Goal: Transaction & Acquisition: Subscribe to service/newsletter

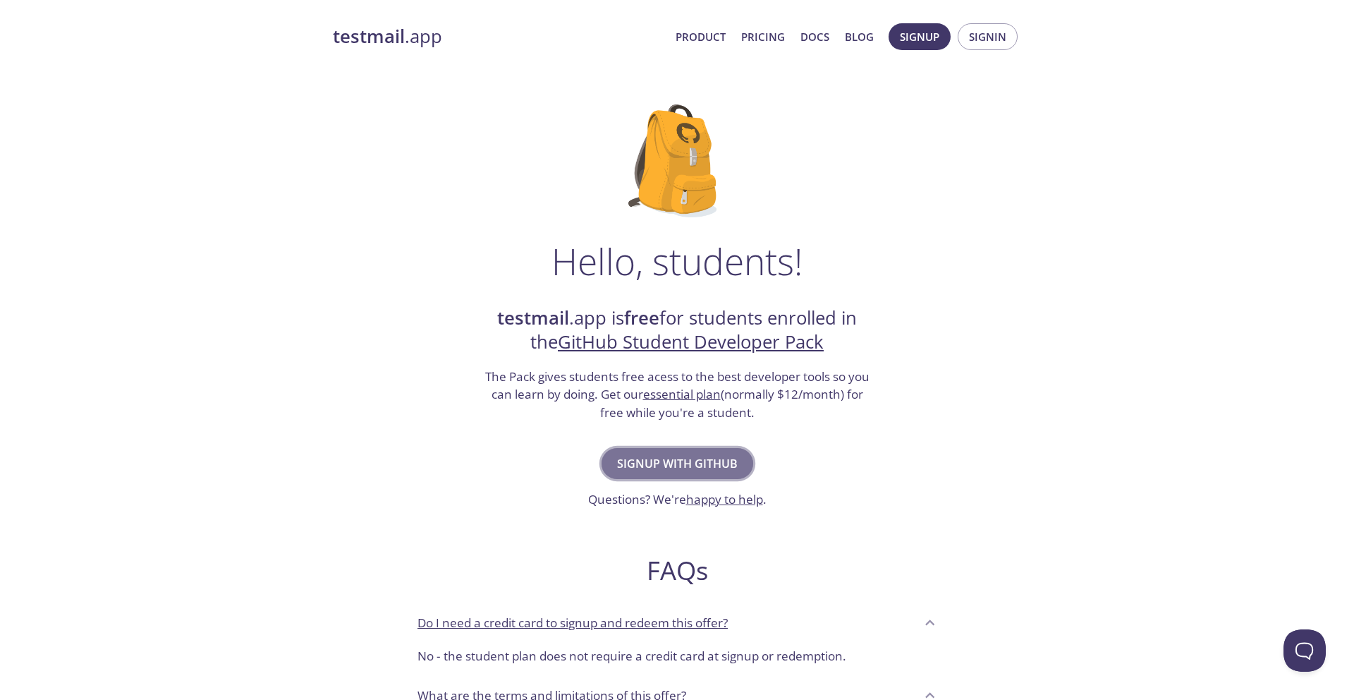
click at [692, 466] on span "Signup with GitHub" at bounding box center [677, 463] width 121 height 20
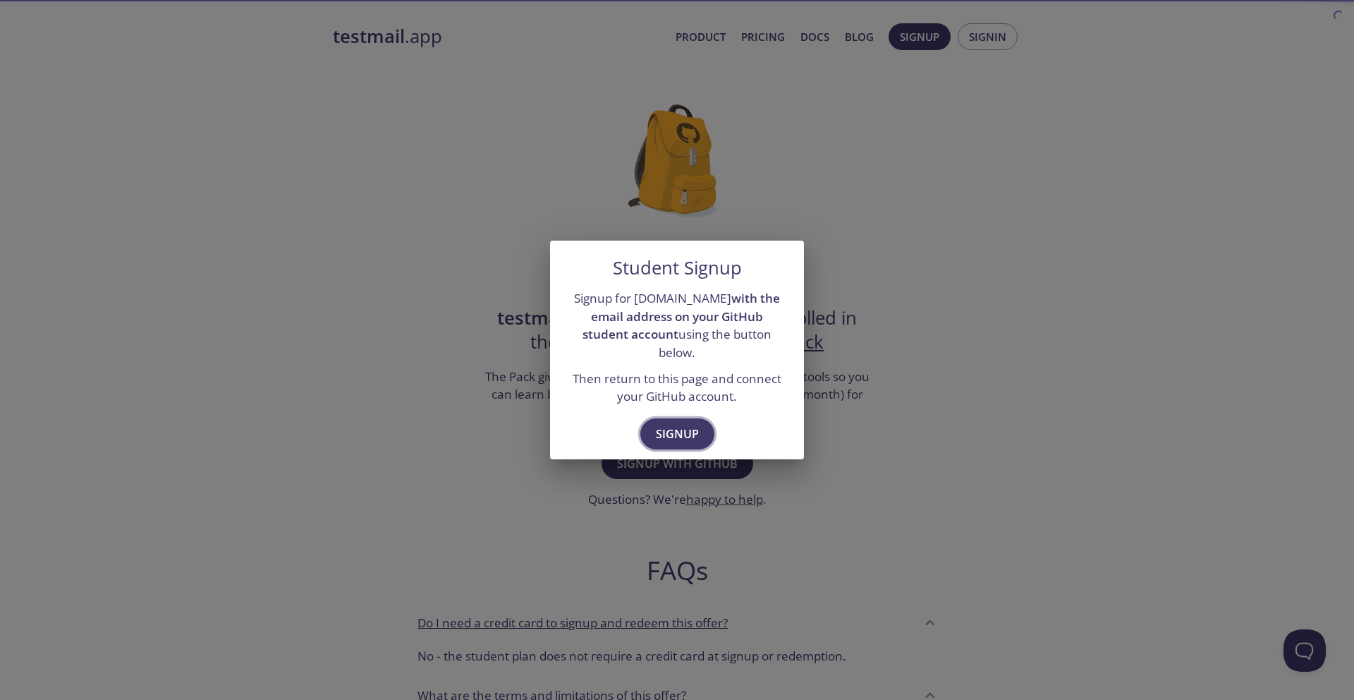
click at [687, 424] on span "Signup" at bounding box center [677, 434] width 43 height 20
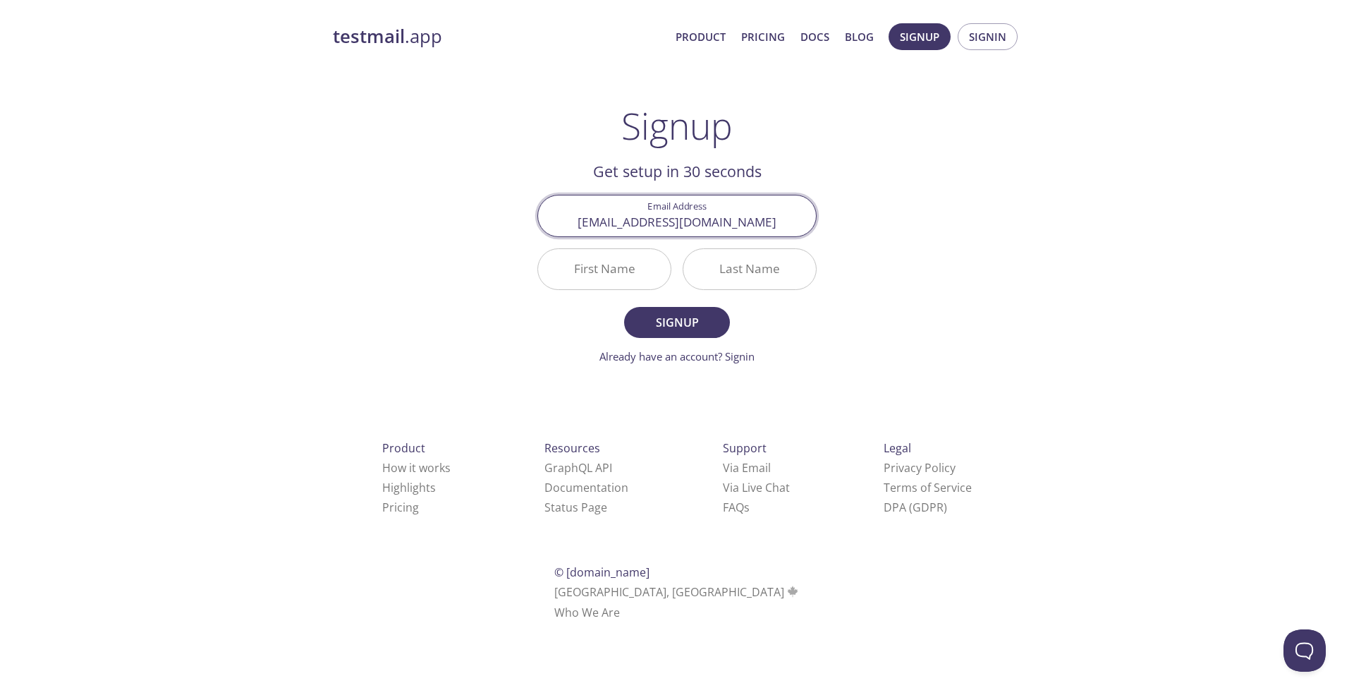
type input "[EMAIL_ADDRESS][DOMAIN_NAME]"
click at [621, 275] on input "First Name" at bounding box center [604, 269] width 133 height 40
type input "E"
type input "ELMEHDI"
click at [717, 259] on input "Last Name" at bounding box center [749, 269] width 133 height 40
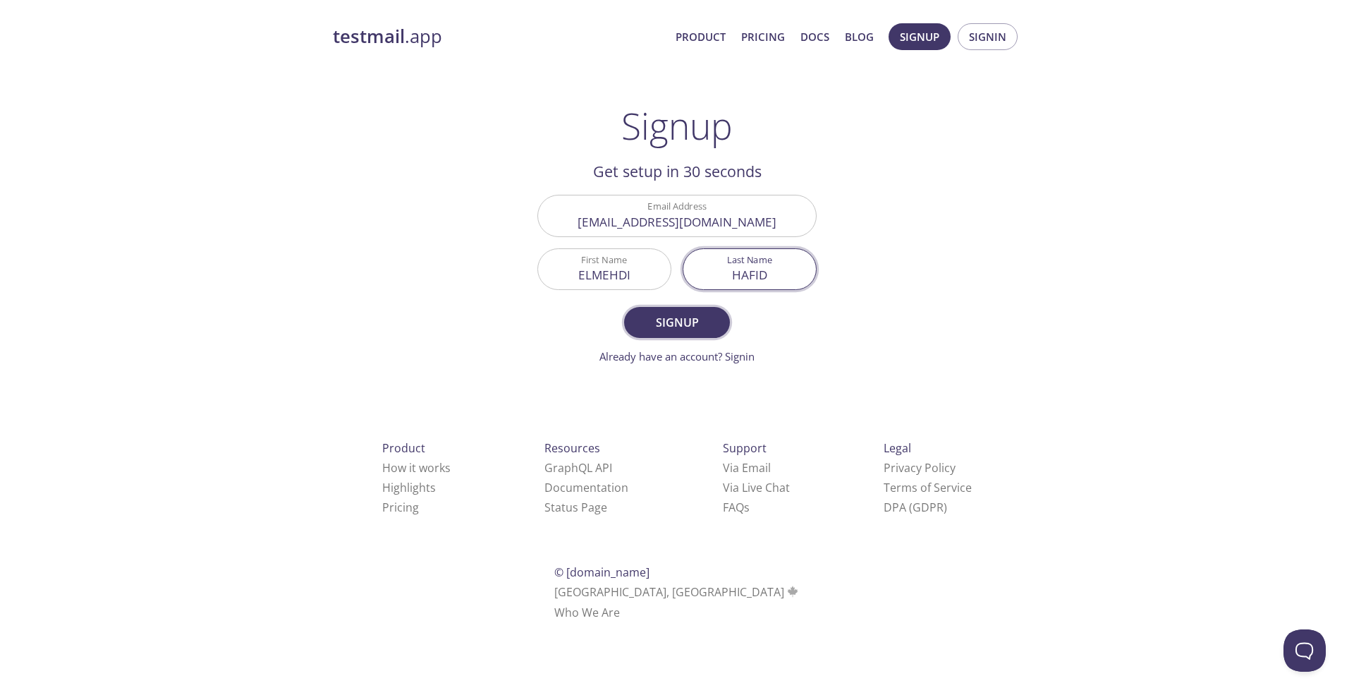
type input "HAFID"
click at [696, 322] on span "Signup" at bounding box center [677, 322] width 75 height 20
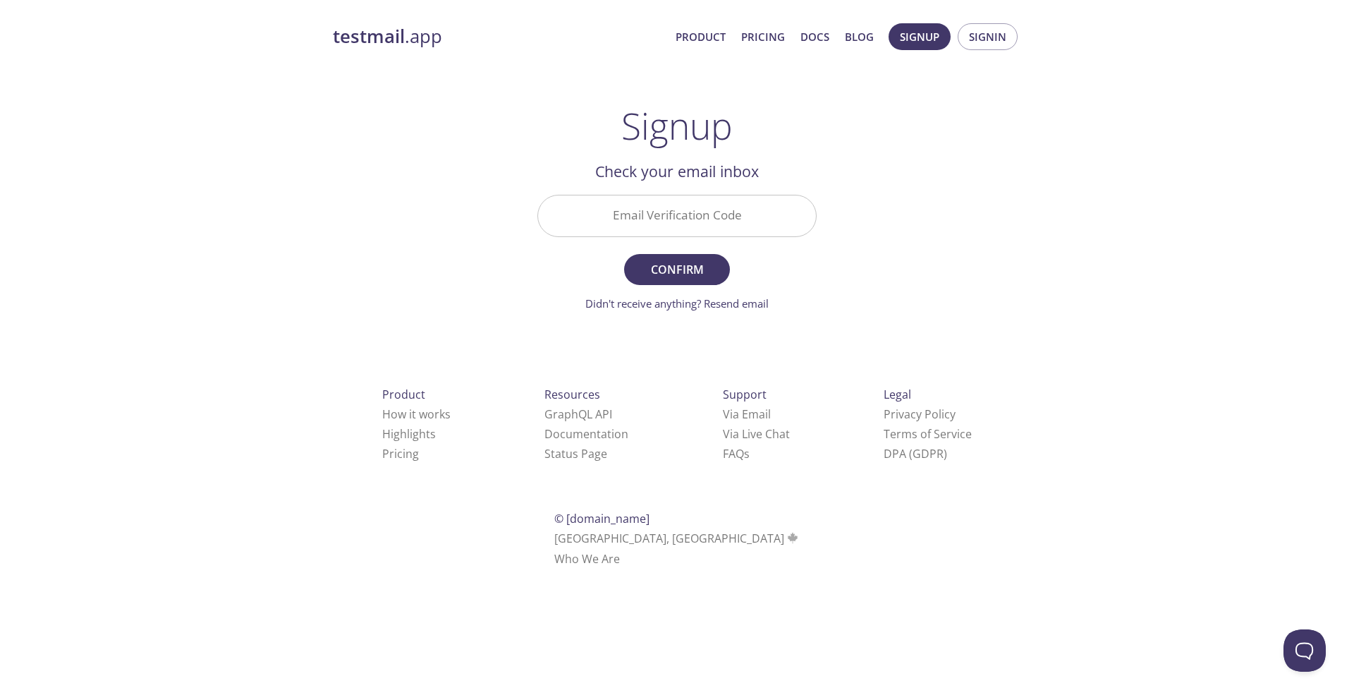
click at [728, 215] on input "Email Verification Code" at bounding box center [677, 215] width 278 height 40
type input "R7ALPTC"
click at [715, 274] on button "Confirm" at bounding box center [677, 269] width 106 height 31
